Goal: Task Accomplishment & Management: Use online tool/utility

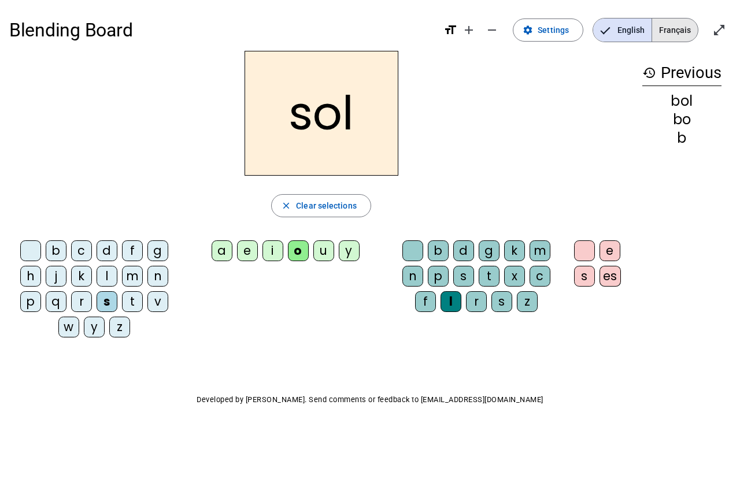
click at [671, 33] on span "Français" at bounding box center [675, 30] width 46 height 23
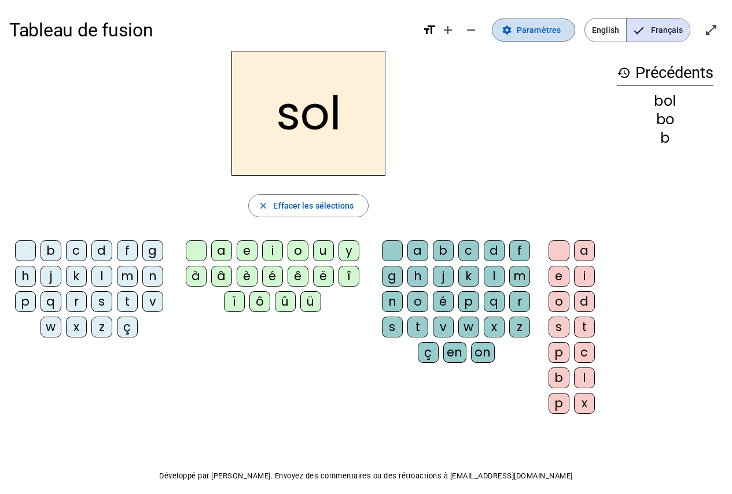
click at [533, 31] on span "Paramètres" at bounding box center [538, 30] width 44 height 14
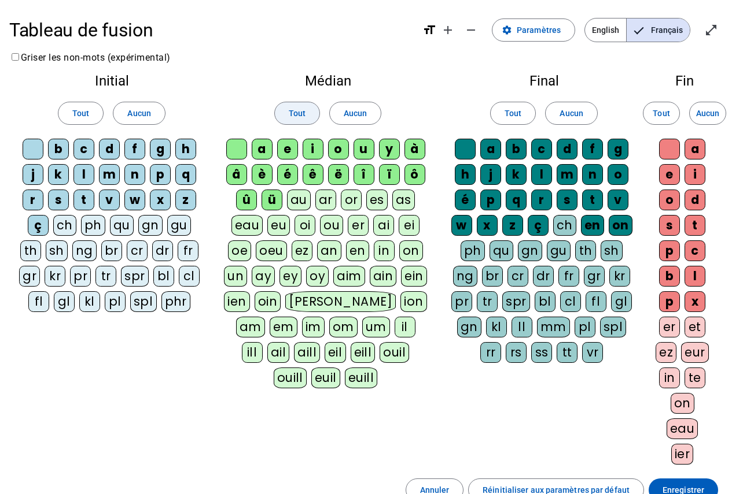
click at [298, 117] on span "Tout" at bounding box center [297, 113] width 17 height 14
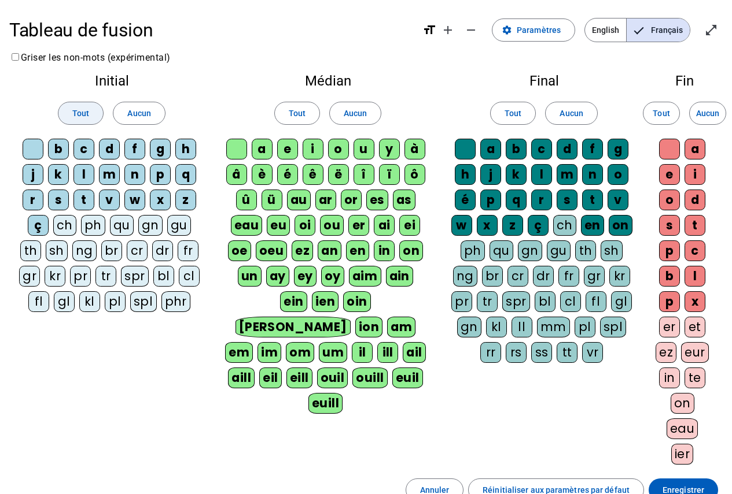
click at [81, 120] on span "Tout" at bounding box center [80, 113] width 17 height 14
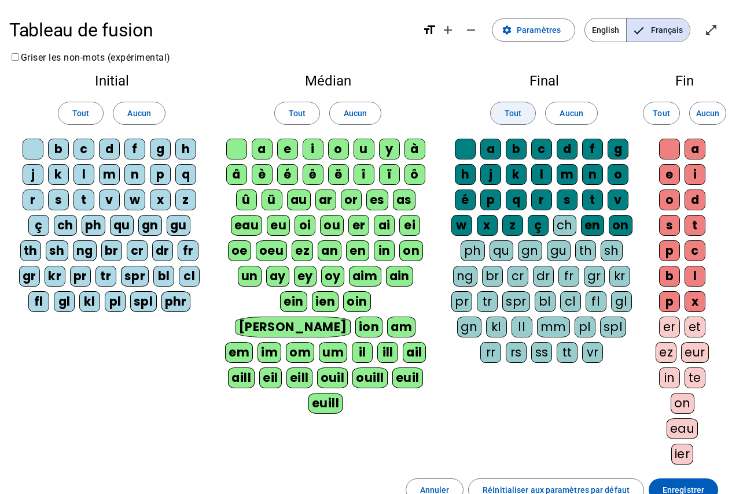
click at [509, 119] on span "Tout" at bounding box center [512, 113] width 17 height 14
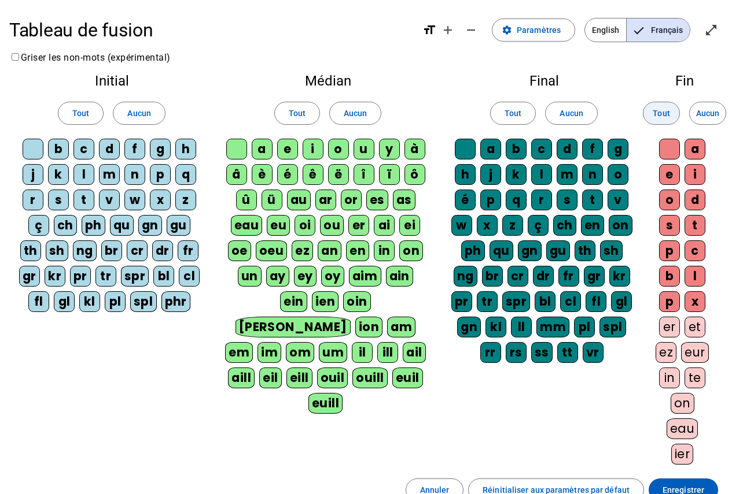
click at [655, 109] on span "Tout" at bounding box center [660, 113] width 17 height 14
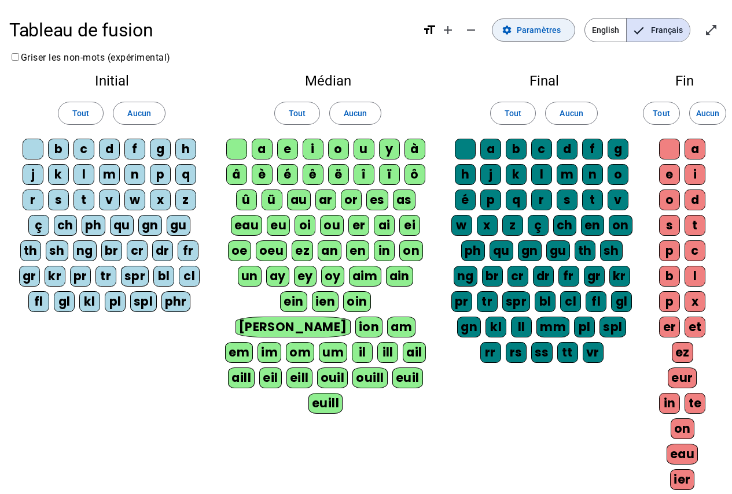
click at [530, 34] on span "Paramètres" at bounding box center [538, 30] width 44 height 14
click at [712, 28] on mat-icon "open_in_full" at bounding box center [711, 30] width 14 height 14
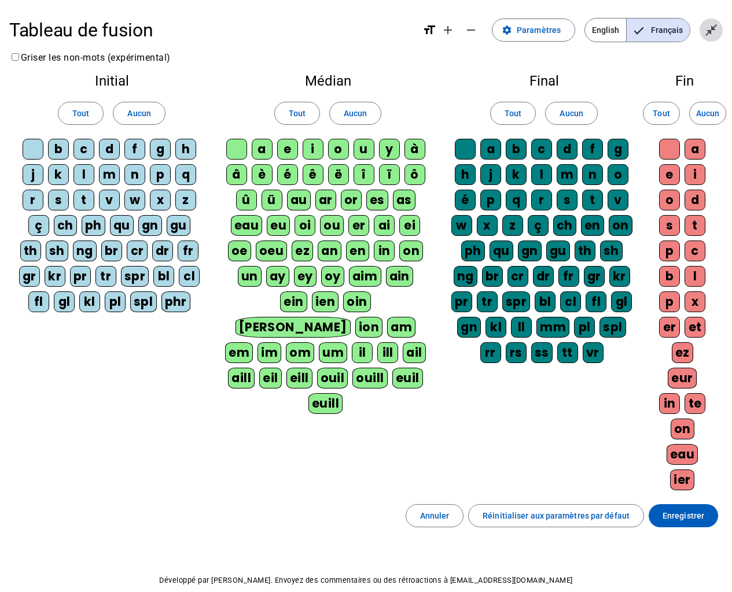
click at [706, 43] on span "Quitter le plein écran" at bounding box center [711, 30] width 28 height 28
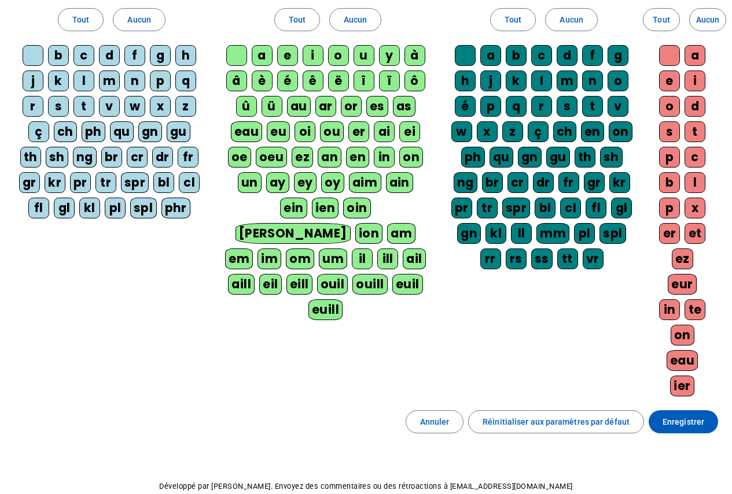
scroll to position [154, 0]
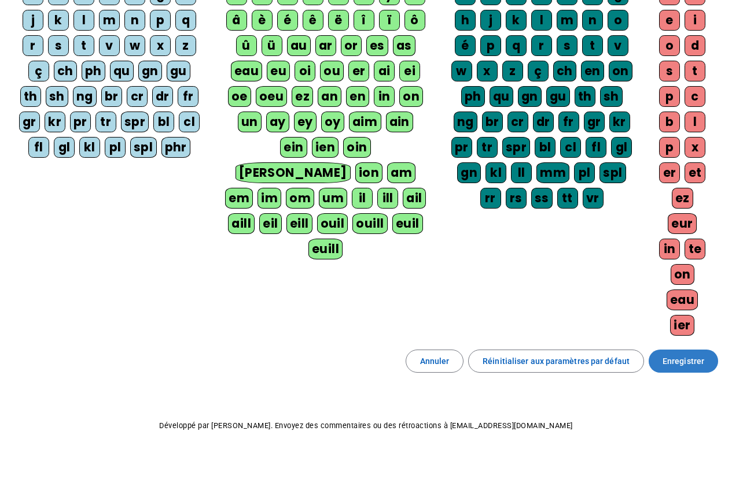
click at [672, 361] on span "Enregistrer" at bounding box center [683, 361] width 42 height 14
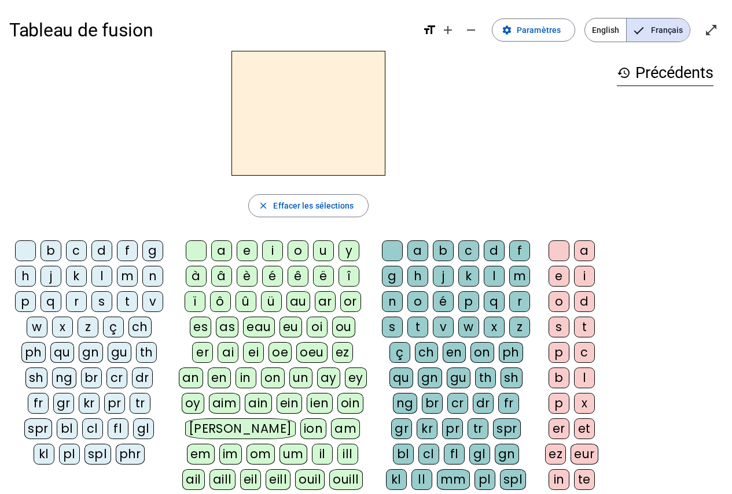
click at [102, 305] on div "s" at bounding box center [101, 301] width 21 height 21
click at [297, 249] on div "o" at bounding box center [297, 251] width 21 height 21
click at [489, 275] on div "l" at bounding box center [493, 276] width 21 height 21
click at [272, 253] on div "i" at bounding box center [272, 251] width 21 height 21
click at [348, 114] on h2 "sil" at bounding box center [308, 113] width 154 height 125
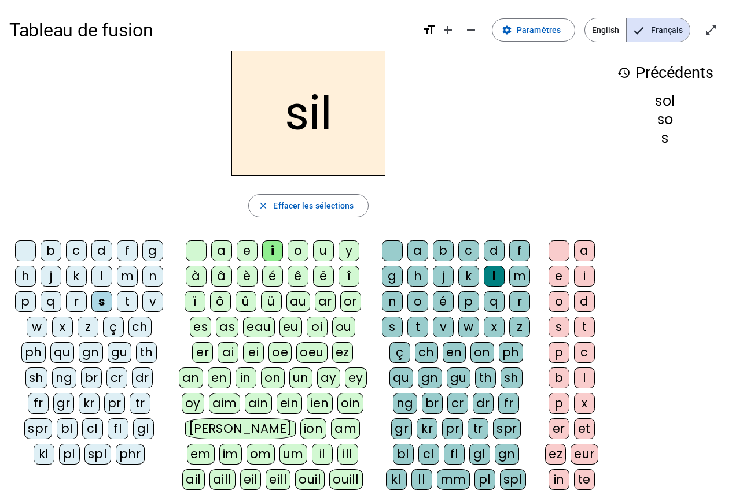
click at [557, 250] on div at bounding box center [558, 251] width 21 height 21
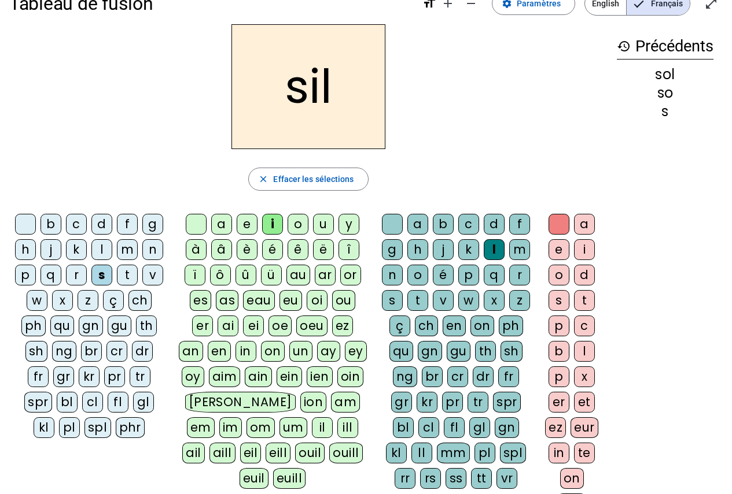
scroll to position [31, 0]
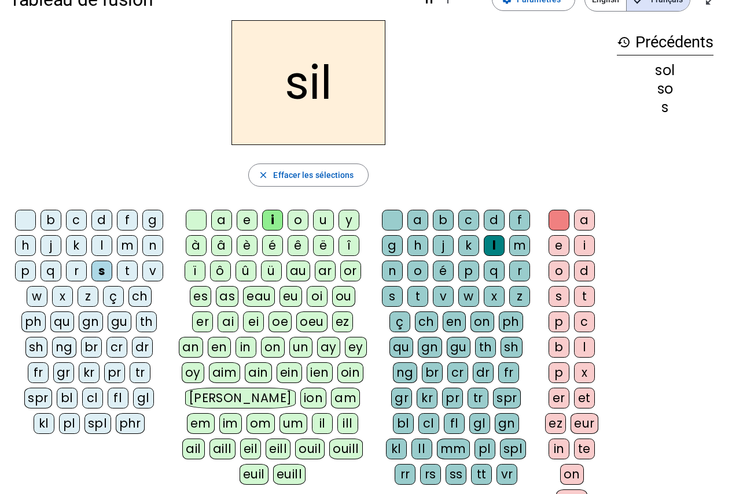
click at [397, 219] on div at bounding box center [392, 220] width 21 height 21
click at [150, 248] on div "n" at bounding box center [152, 245] width 21 height 21
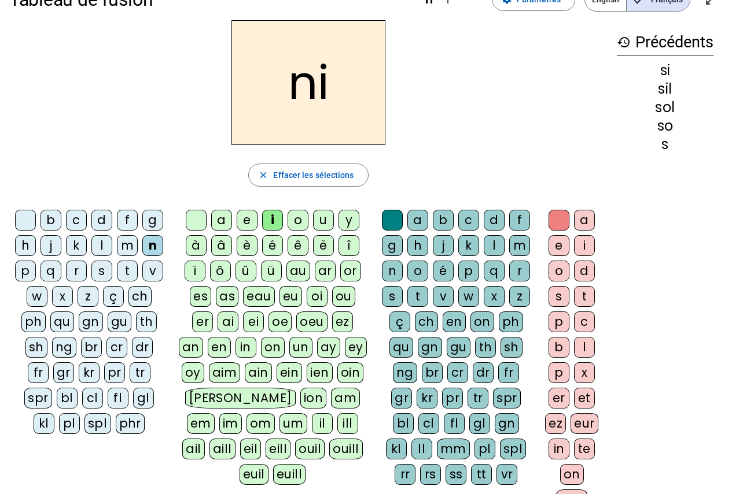
click at [253, 220] on div "e" at bounding box center [247, 220] width 21 height 21
click at [105, 249] on div "l" at bounding box center [101, 245] width 21 height 21
click at [219, 221] on div "a" at bounding box center [221, 220] width 21 height 21
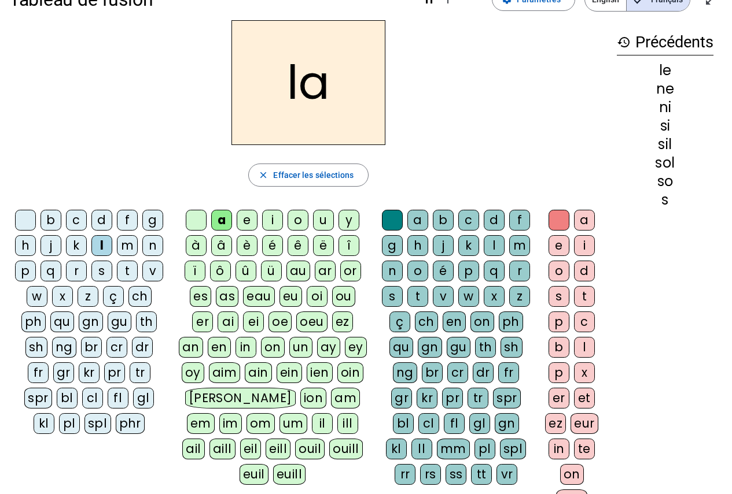
click at [157, 276] on div "v" at bounding box center [152, 271] width 21 height 21
click at [129, 272] on div "t" at bounding box center [127, 271] width 21 height 21
click at [249, 219] on div "e" at bounding box center [247, 220] width 21 height 21
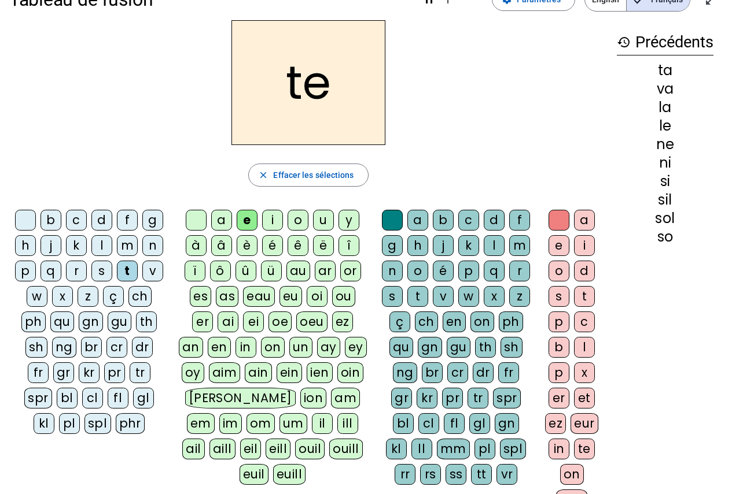
click at [106, 219] on div "d" at bounding box center [101, 220] width 21 height 21
click at [131, 245] on div "m" at bounding box center [127, 245] width 21 height 21
click at [227, 217] on div "a" at bounding box center [221, 220] width 21 height 21
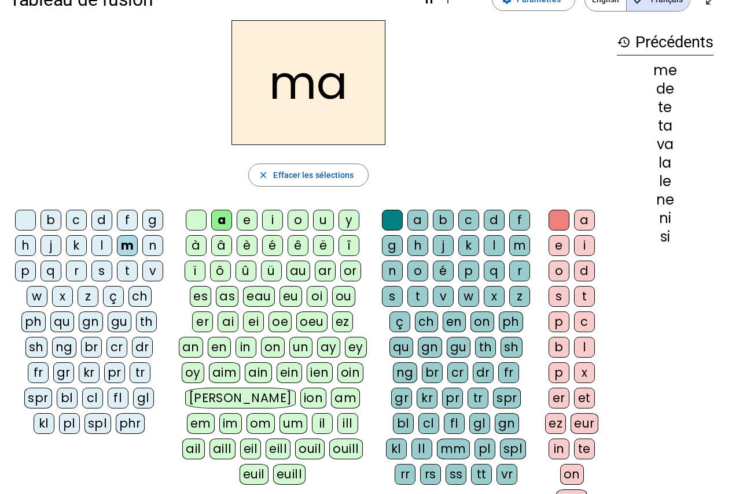
click at [496, 246] on div "l" at bounding box center [493, 245] width 21 height 21
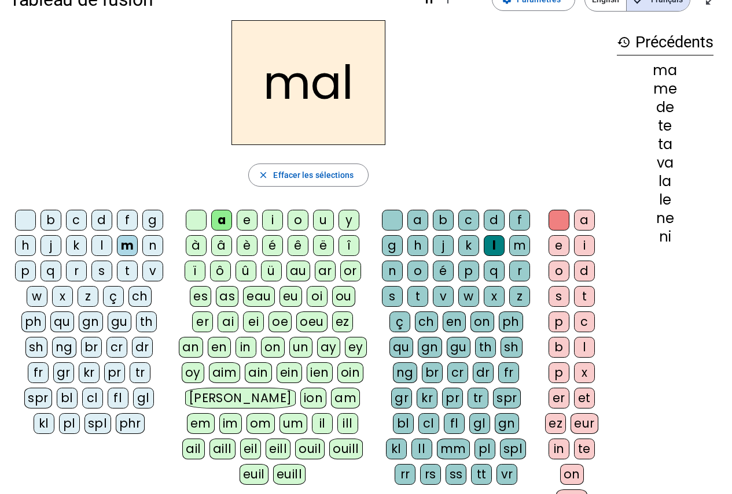
click at [56, 220] on div "b" at bounding box center [50, 220] width 21 height 21
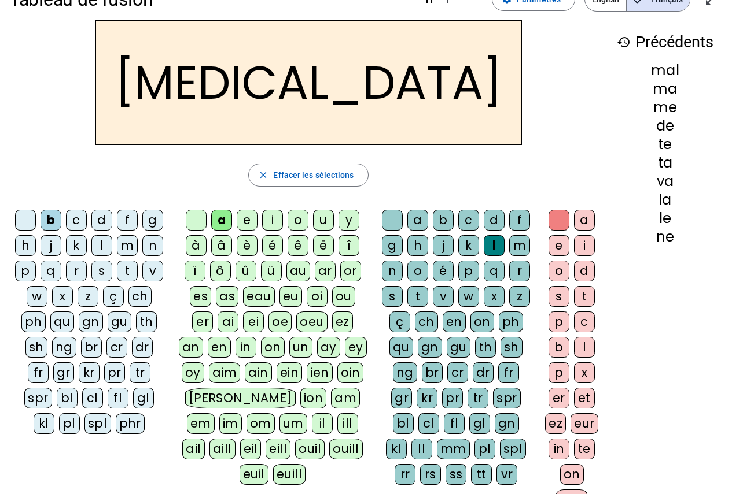
click at [471, 217] on div "c" at bounding box center [468, 220] width 21 height 21
